Goal: Task Accomplishment & Management: Use online tool/utility

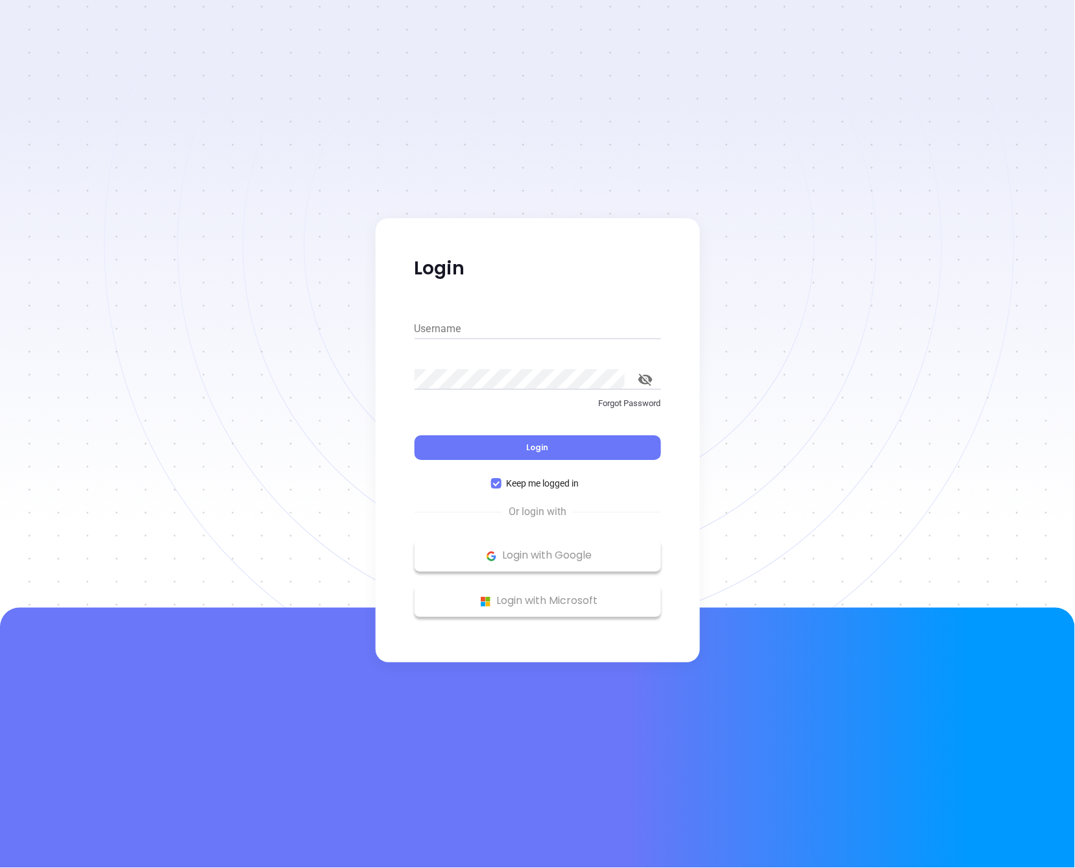
type input "[PERSON_NAME][EMAIL_ADDRESS][DOMAIN_NAME]"
click at [559, 433] on div "Login" at bounding box center [537, 440] width 246 height 40
click at [558, 440] on button "Login" at bounding box center [537, 448] width 246 height 25
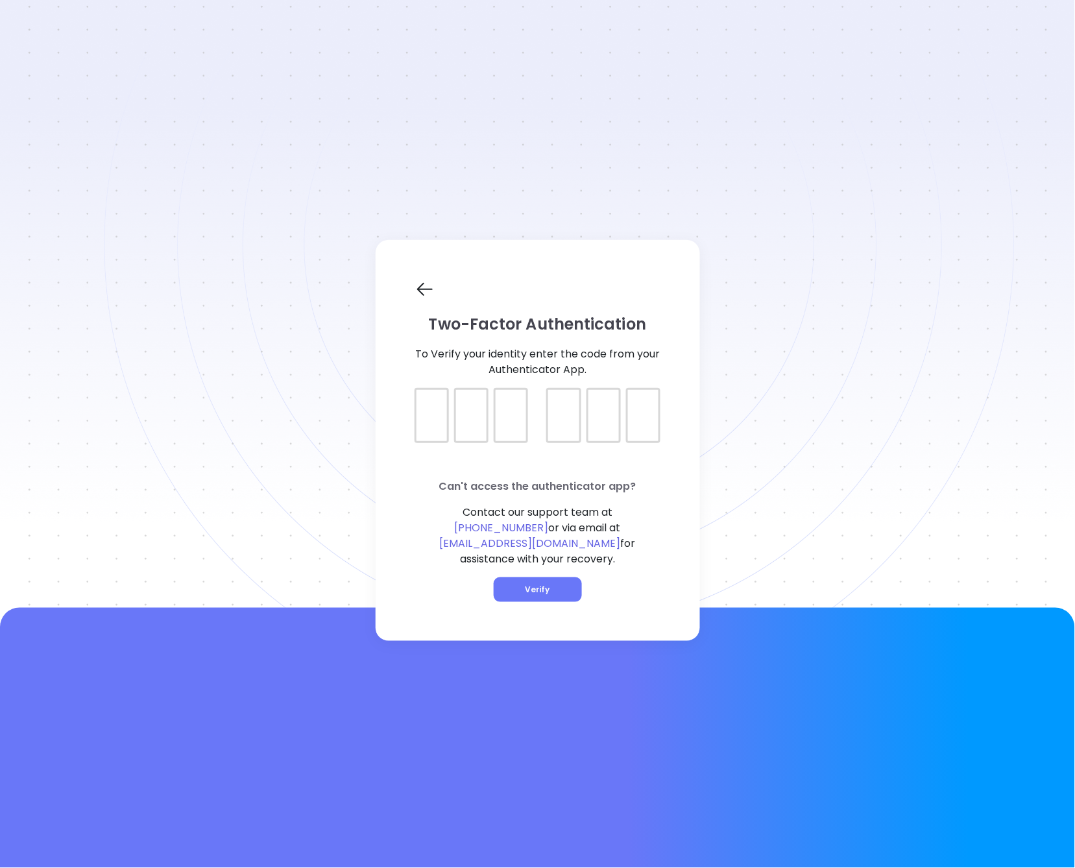
click at [429, 429] on div at bounding box center [431, 415] width 34 height 55
type input "174669"
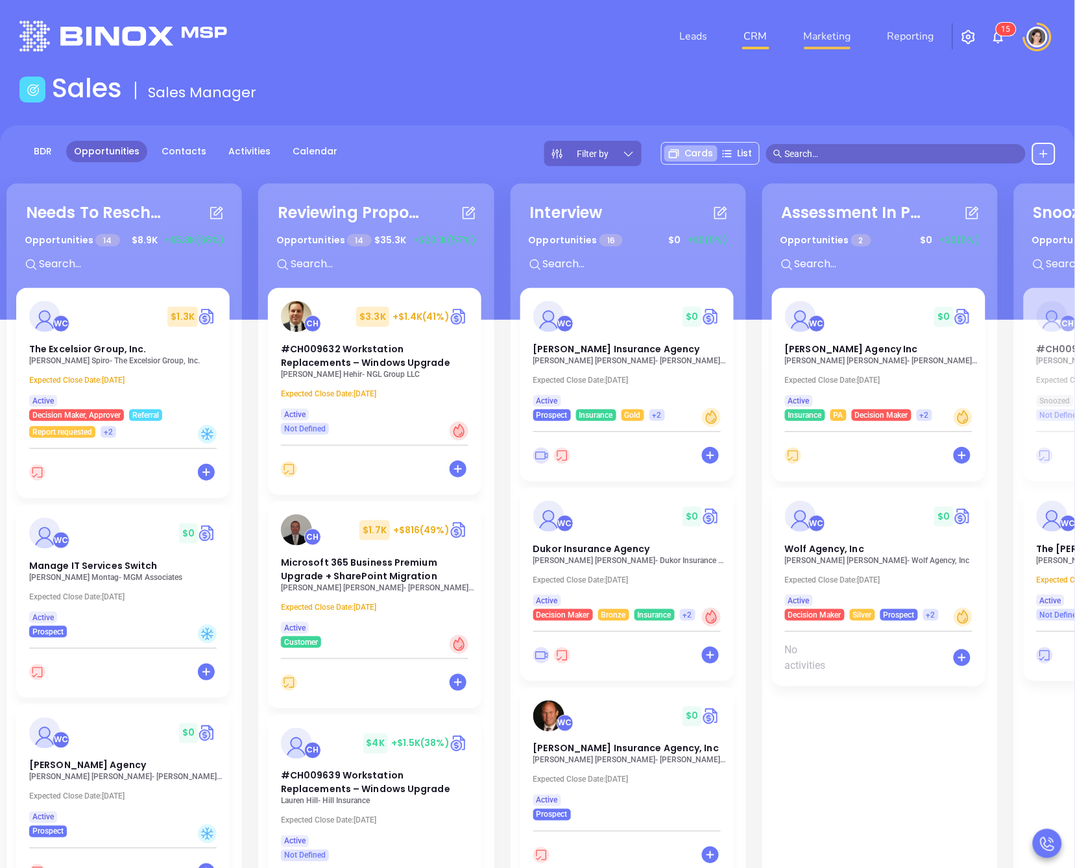
click at [814, 40] on link "Marketing" at bounding box center [827, 36] width 58 height 26
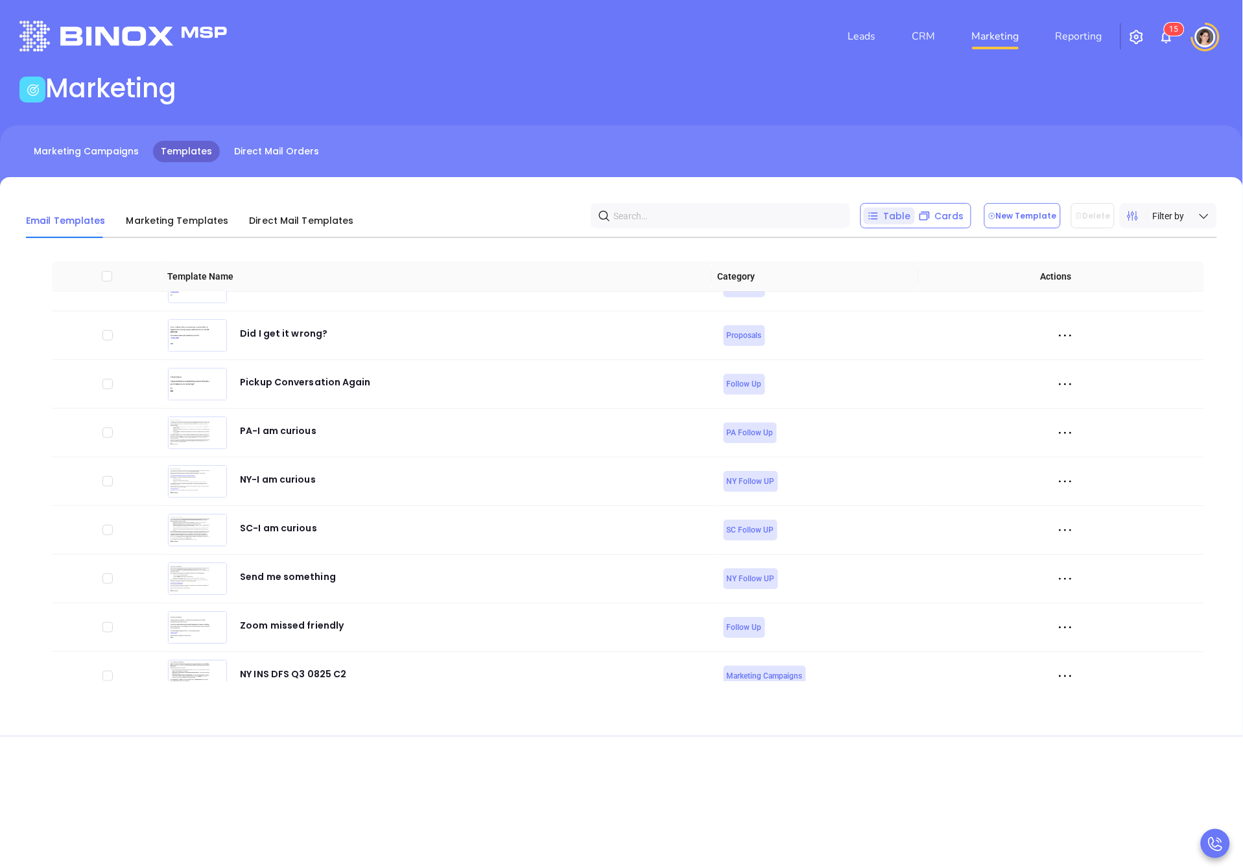
scroll to position [5066, 0]
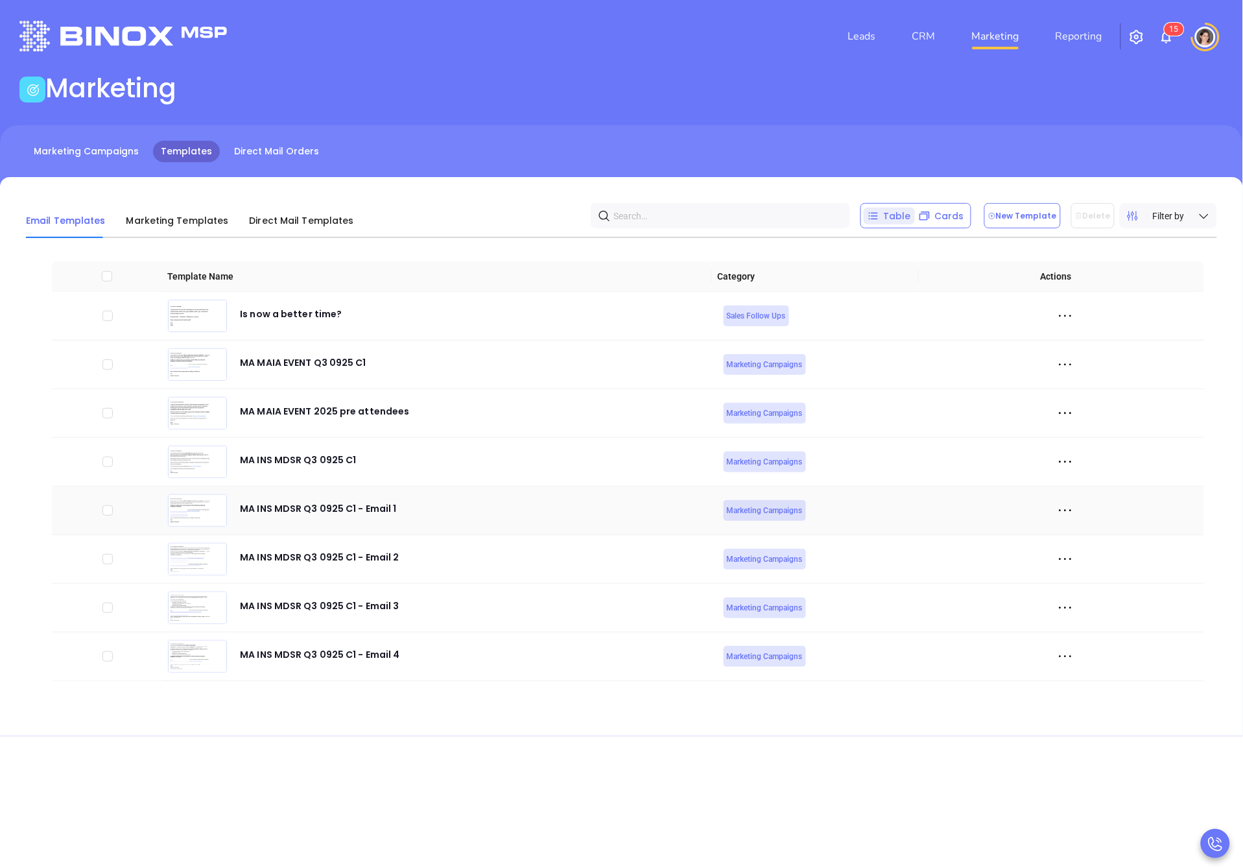
click at [1056, 512] on icon at bounding box center [1065, 510] width 19 height 19
click at [218, 501] on img at bounding box center [198, 510] width 58 height 31
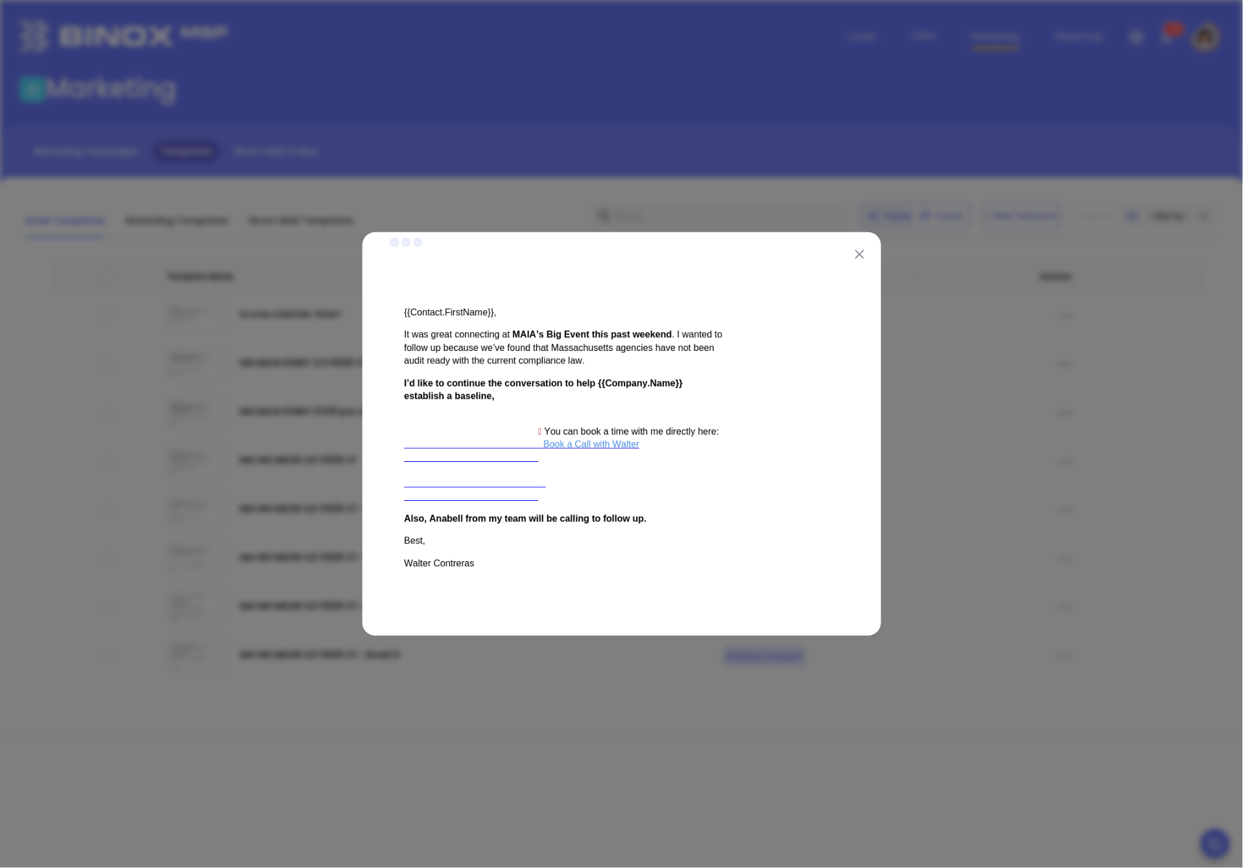
click at [984, 268] on div at bounding box center [621, 434] width 1243 height 868
click at [862, 248] on button at bounding box center [859, 253] width 17 height 17
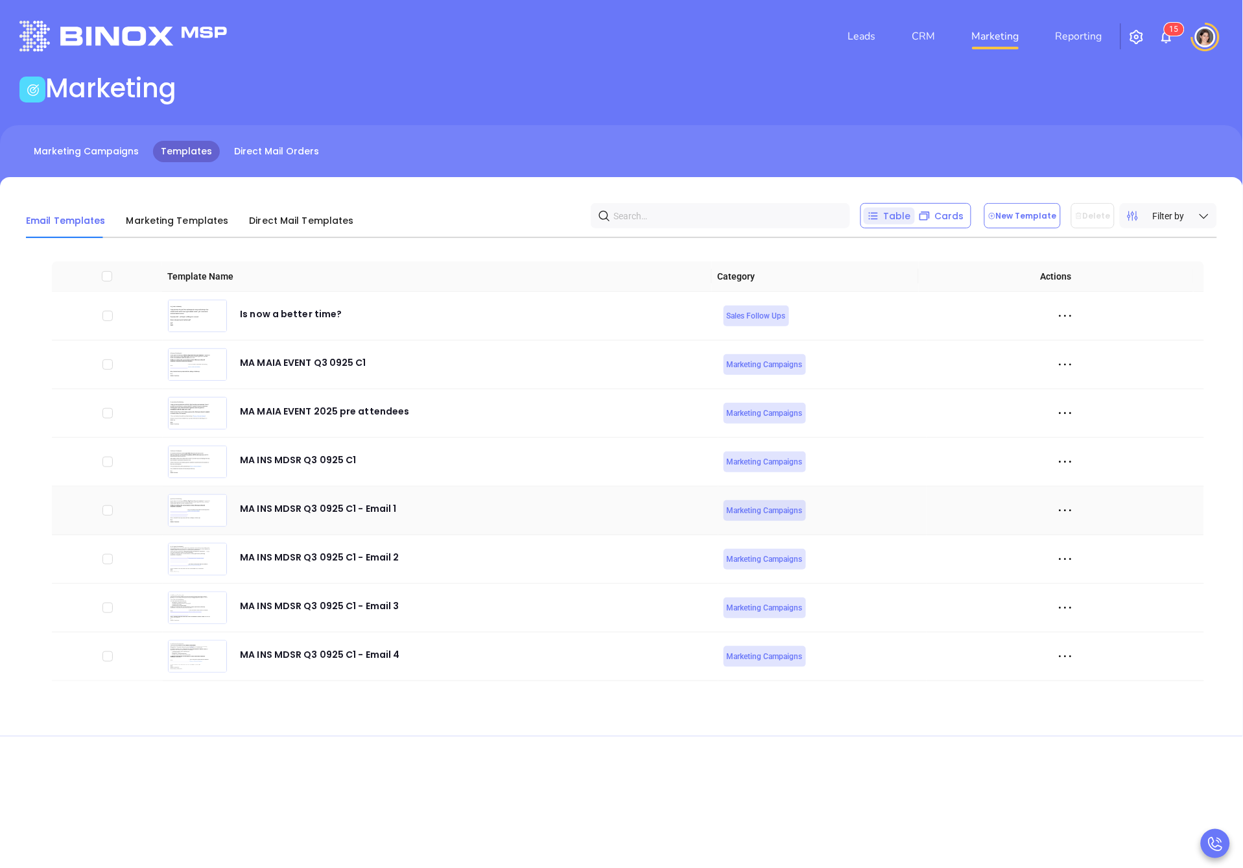
click at [1071, 506] on div at bounding box center [1065, 510] width 267 height 19
click at [1060, 510] on icon at bounding box center [1065, 510] width 19 height 19
click at [1074, 575] on div "Edit" at bounding box center [1115, 581] width 117 height 14
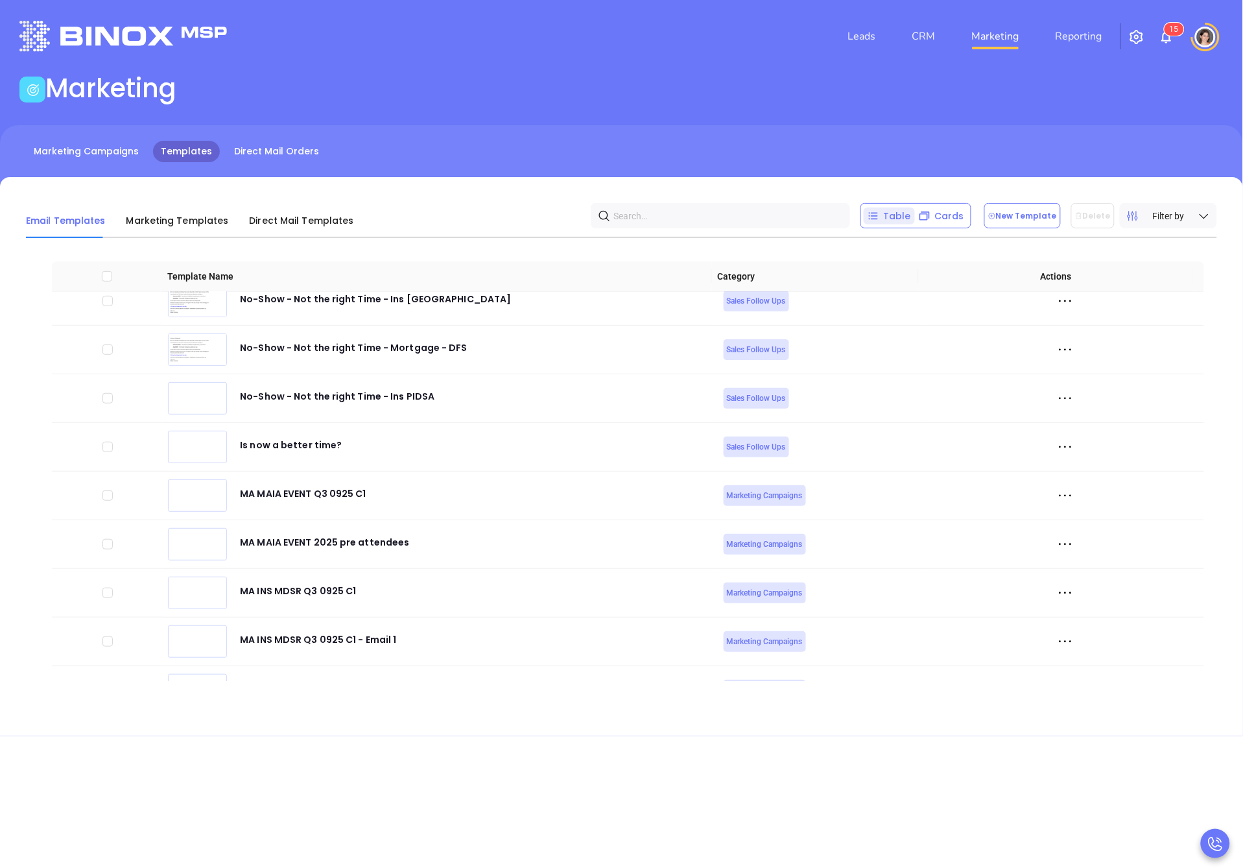
scroll to position [5066, 0]
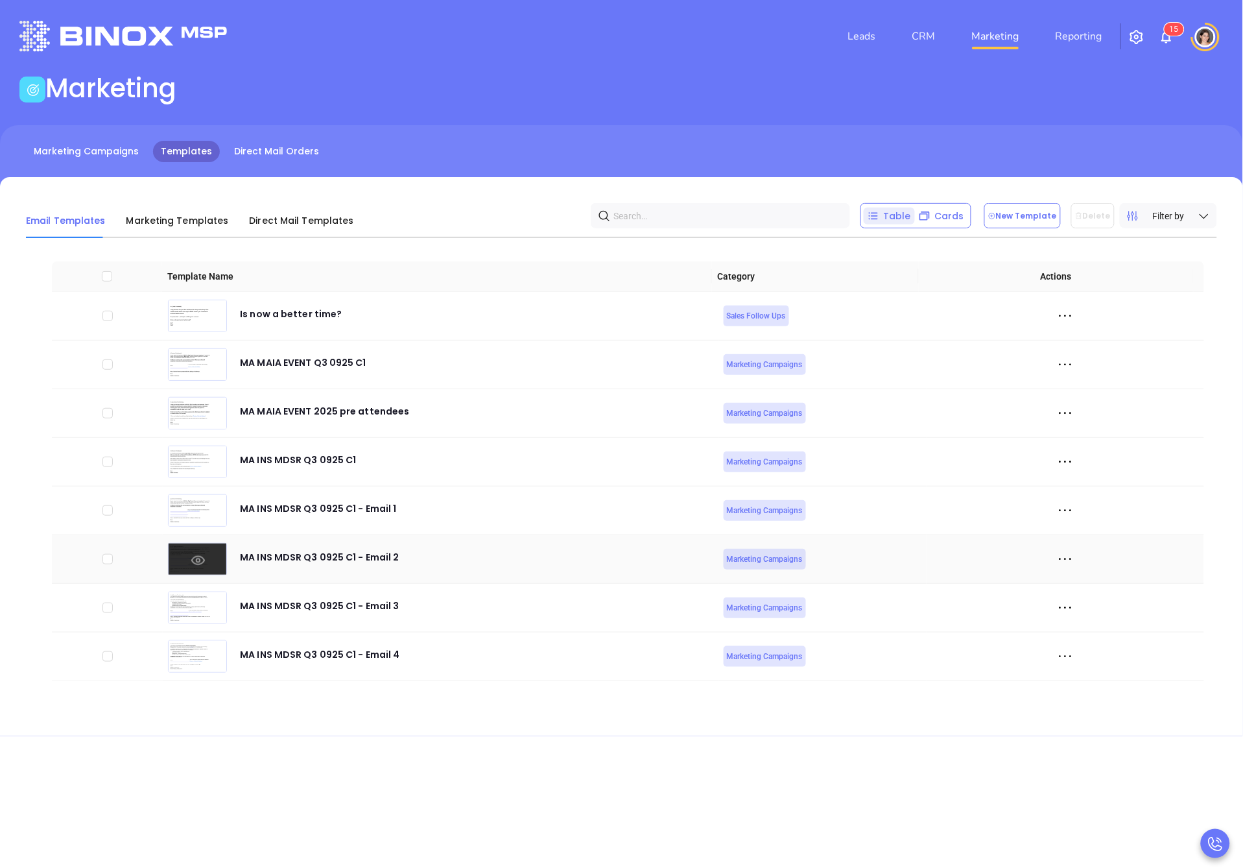
click at [201, 556] on icon at bounding box center [198, 560] width 14 height 9
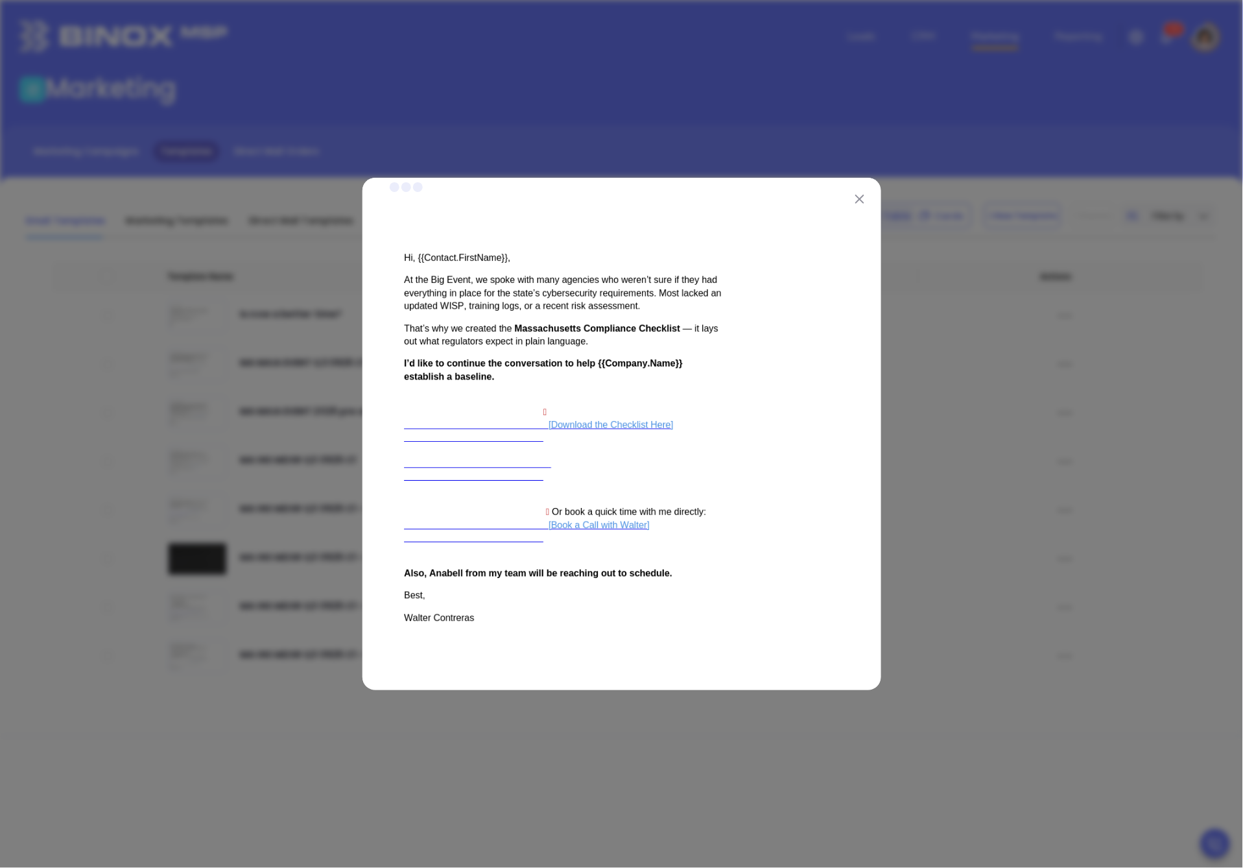
click at [151, 543] on div at bounding box center [621, 434] width 1243 height 868
click at [916, 87] on div at bounding box center [621, 434] width 1243 height 868
click at [868, 196] on div at bounding box center [622, 434] width 519 height 513
click at [865, 193] on button at bounding box center [859, 199] width 17 height 17
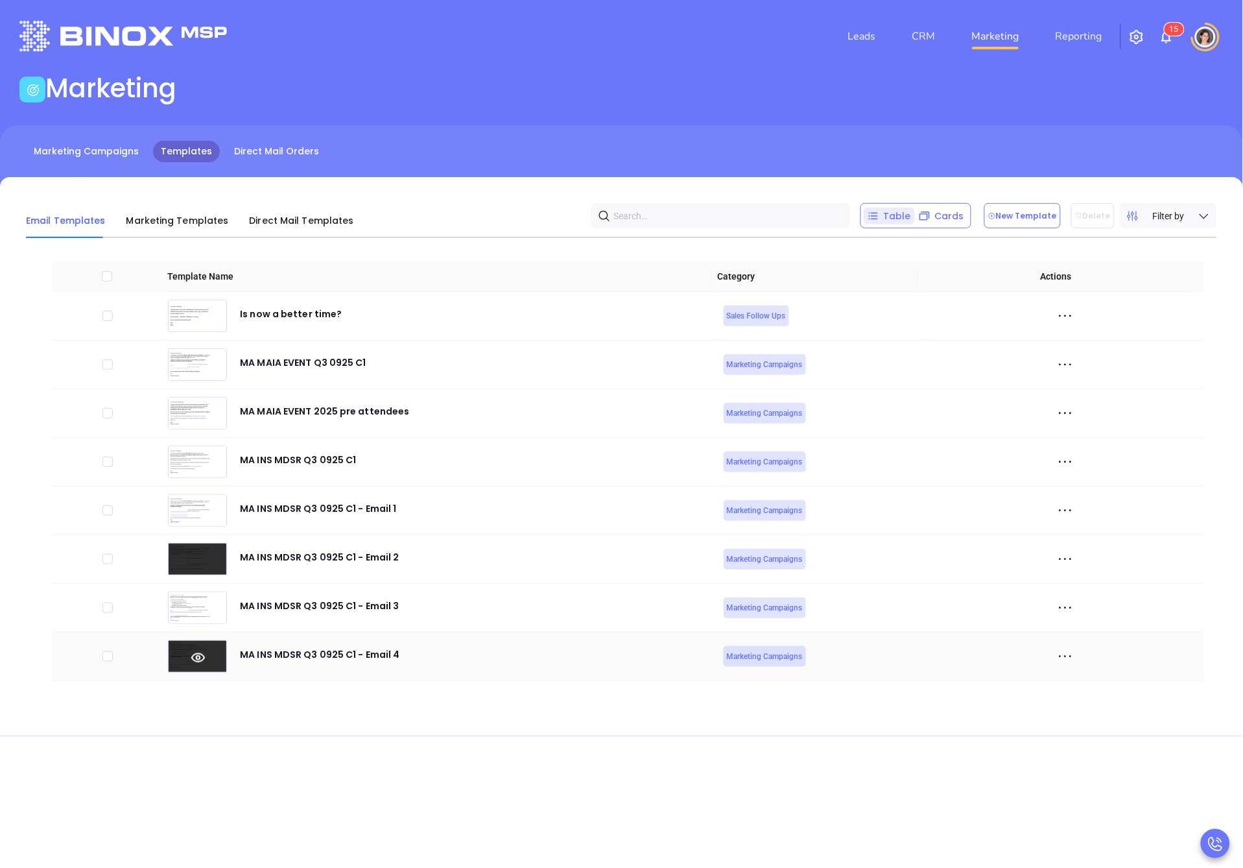
click at [176, 656] on icon at bounding box center [198, 657] width 59 height 14
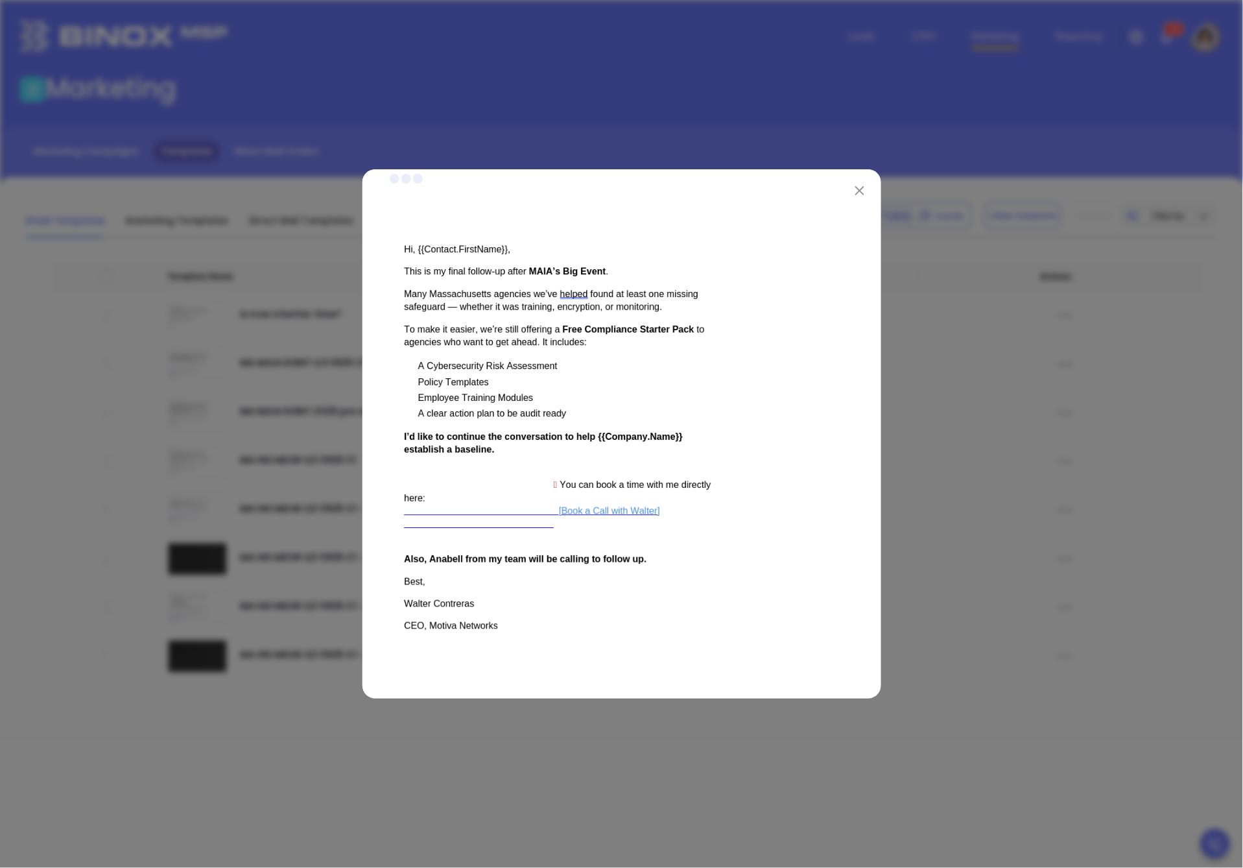
click at [855, 188] on img at bounding box center [859, 190] width 9 height 9
